Goal: Information Seeking & Learning: Learn about a topic

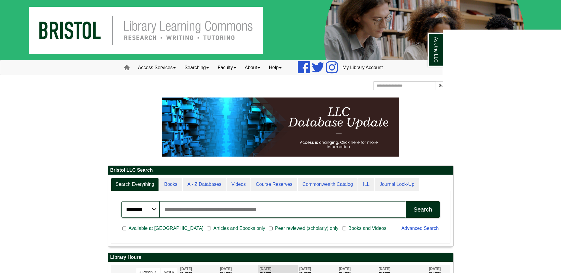
scroll to position [71, 346]
click at [239, 186] on div "Ask the LLC" at bounding box center [280, 136] width 561 height 273
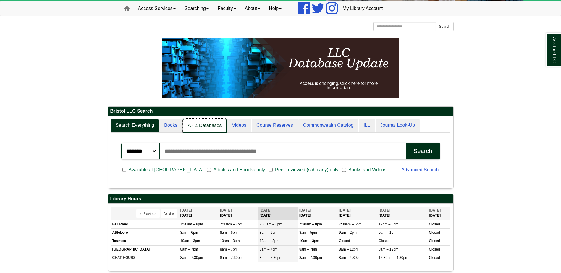
scroll to position [3, 3]
click at [238, 125] on link "Videos" at bounding box center [239, 126] width 25 height 14
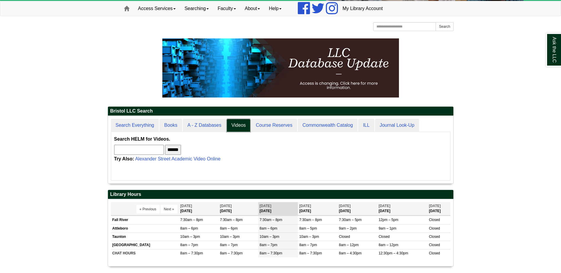
scroll to position [68, 346]
click at [143, 151] on input "text" at bounding box center [139, 150] width 50 height 10
type input "**********"
click at [181, 151] on input "******" at bounding box center [173, 150] width 16 height 10
click at [168, 160] on link "Alexander Street Academic Video Online" at bounding box center [178, 159] width 86 height 5
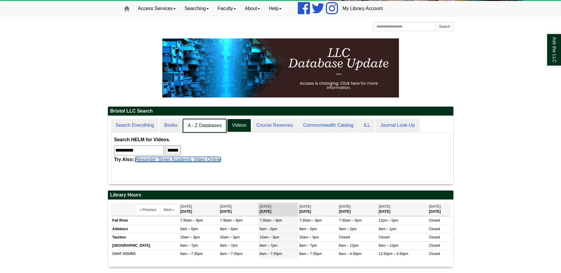
scroll to position [68, 346]
click at [206, 124] on link "A - Z Databases" at bounding box center [205, 126] width 44 height 14
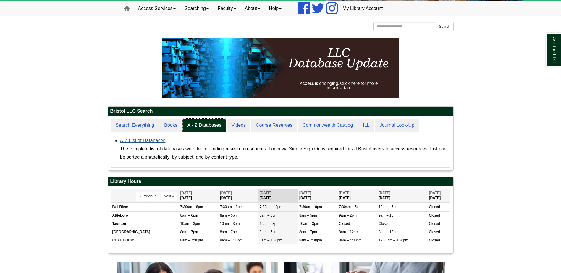
scroll to position [55, 346]
click at [146, 142] on link "A-Z List of Databases" at bounding box center [143, 140] width 46 height 5
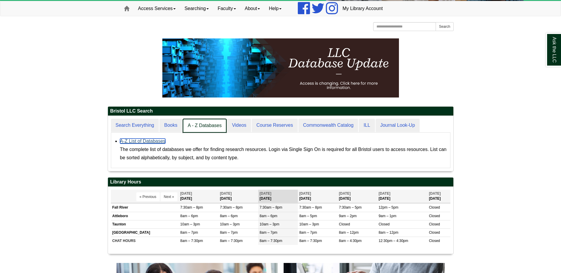
scroll to position [55, 346]
click at [234, 127] on link "Videos" at bounding box center [239, 126] width 25 height 14
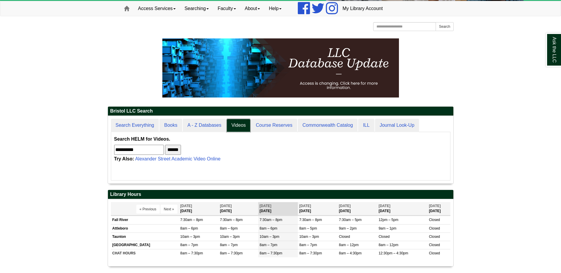
scroll to position [68, 346]
